Goal: Information Seeking & Learning: Learn about a topic

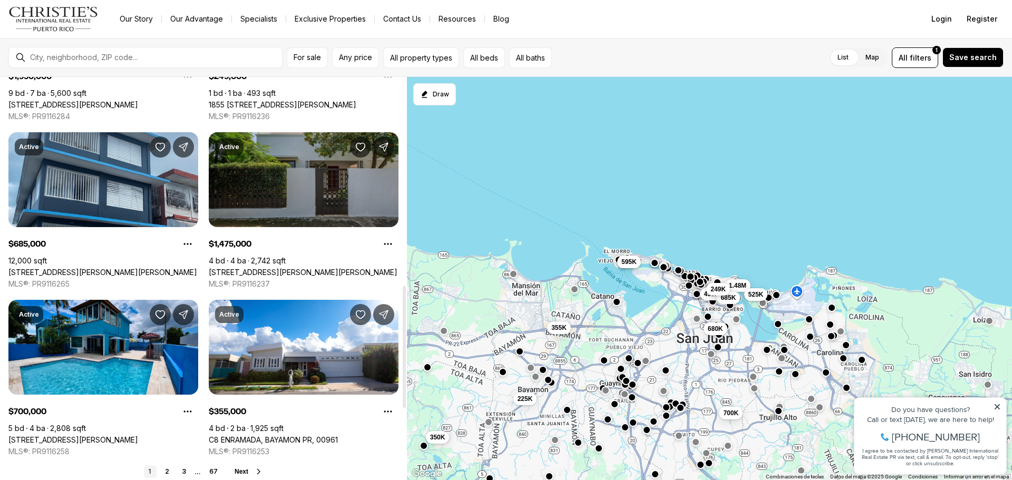
scroll to position [685, 0]
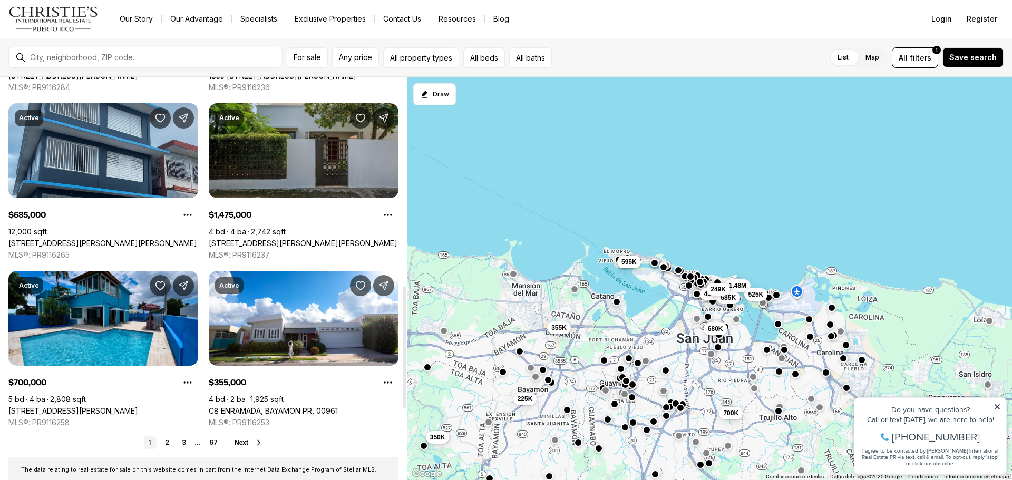
click at [241, 441] on span "Next" at bounding box center [241, 442] width 14 height 7
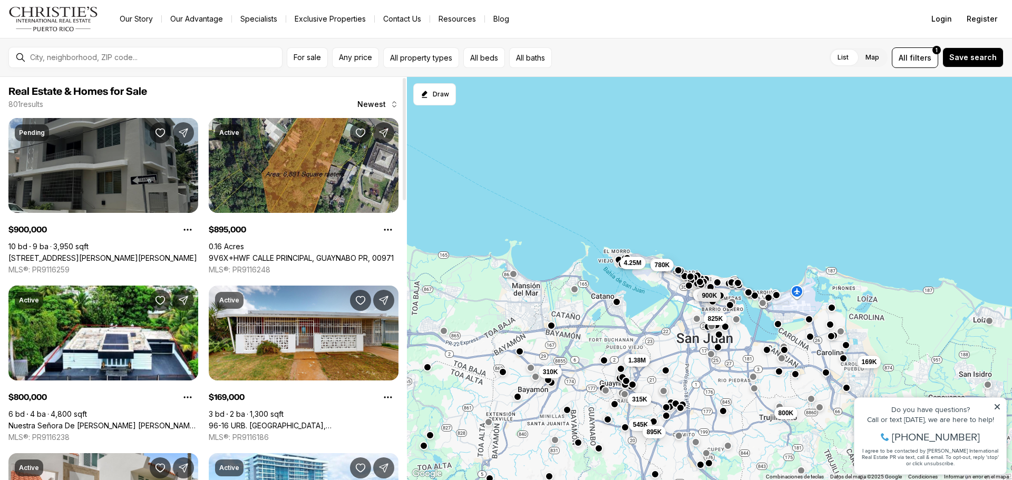
click at [110, 253] on link "[STREET_ADDRESS][PERSON_NAME][PERSON_NAME]" at bounding box center [102, 257] width 189 height 9
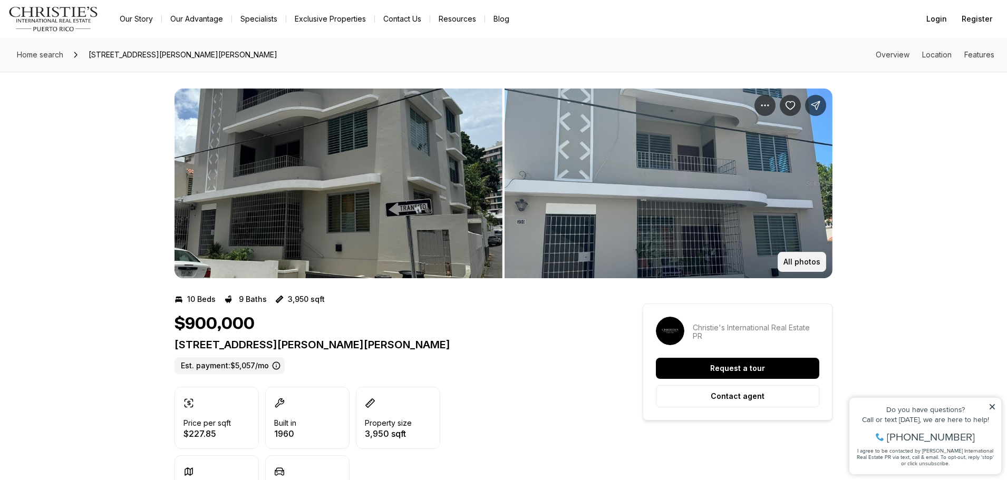
click at [786, 259] on p "All photos" at bounding box center [801, 262] width 37 height 8
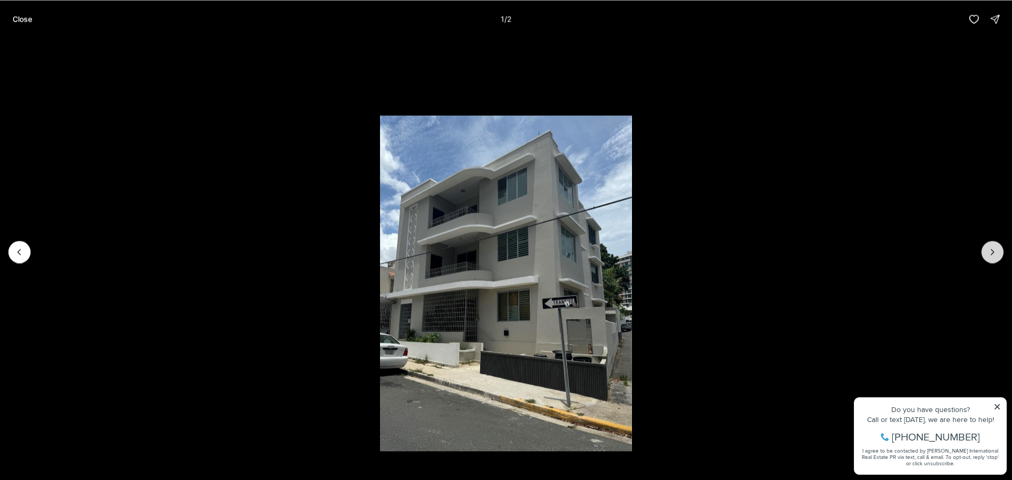
click at [988, 250] on icon "Next slide" at bounding box center [992, 252] width 11 height 11
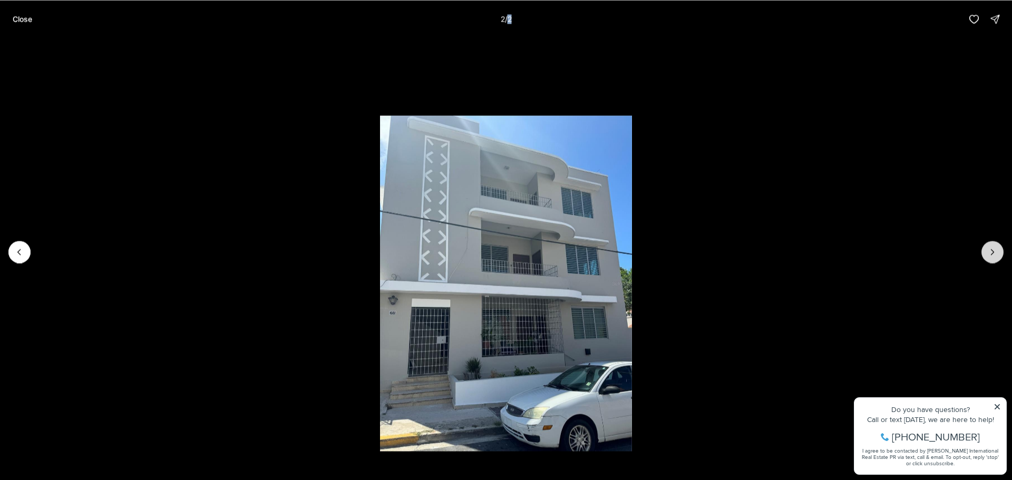
click at [988, 250] on div at bounding box center [992, 252] width 22 height 22
click at [30, 24] on button "Close" at bounding box center [22, 18] width 32 height 21
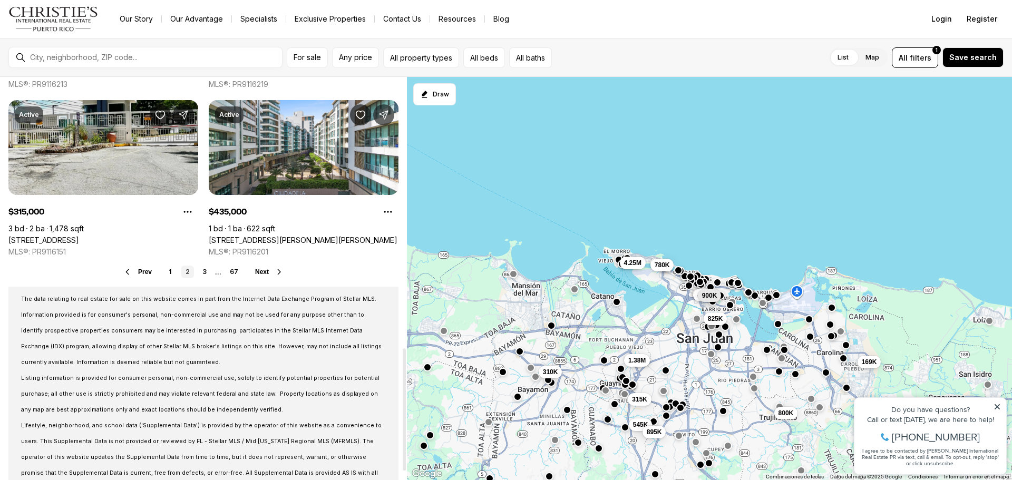
scroll to position [896, 0]
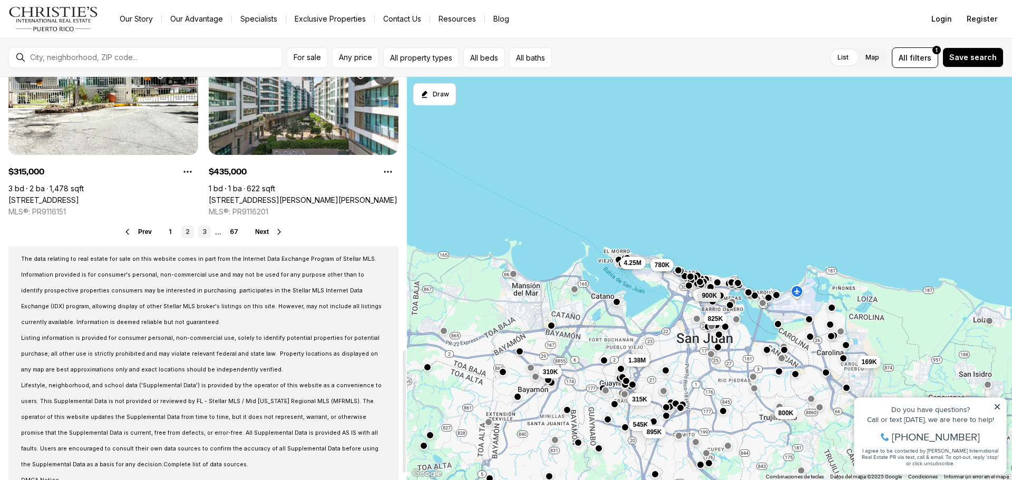
click at [203, 231] on link "3" at bounding box center [204, 232] width 13 height 13
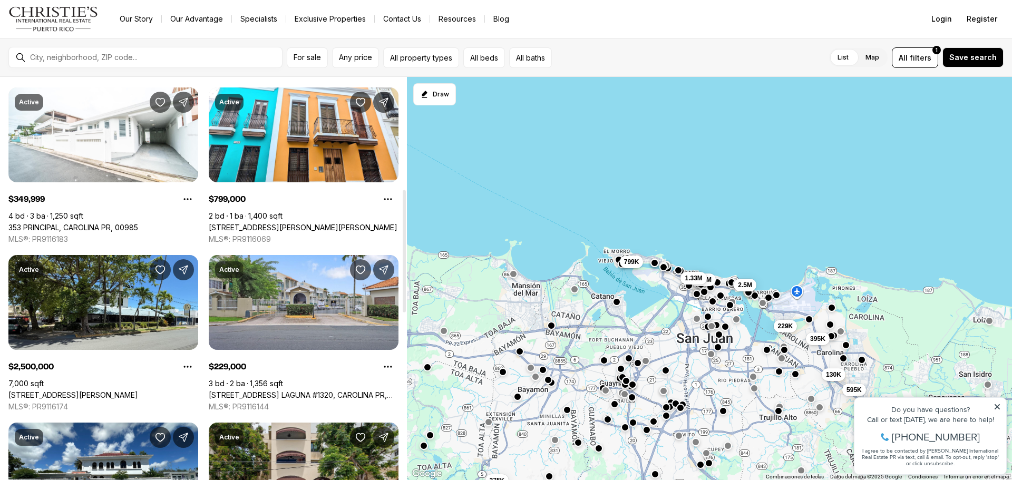
scroll to position [369, 0]
